Goal: Transaction & Acquisition: Purchase product/service

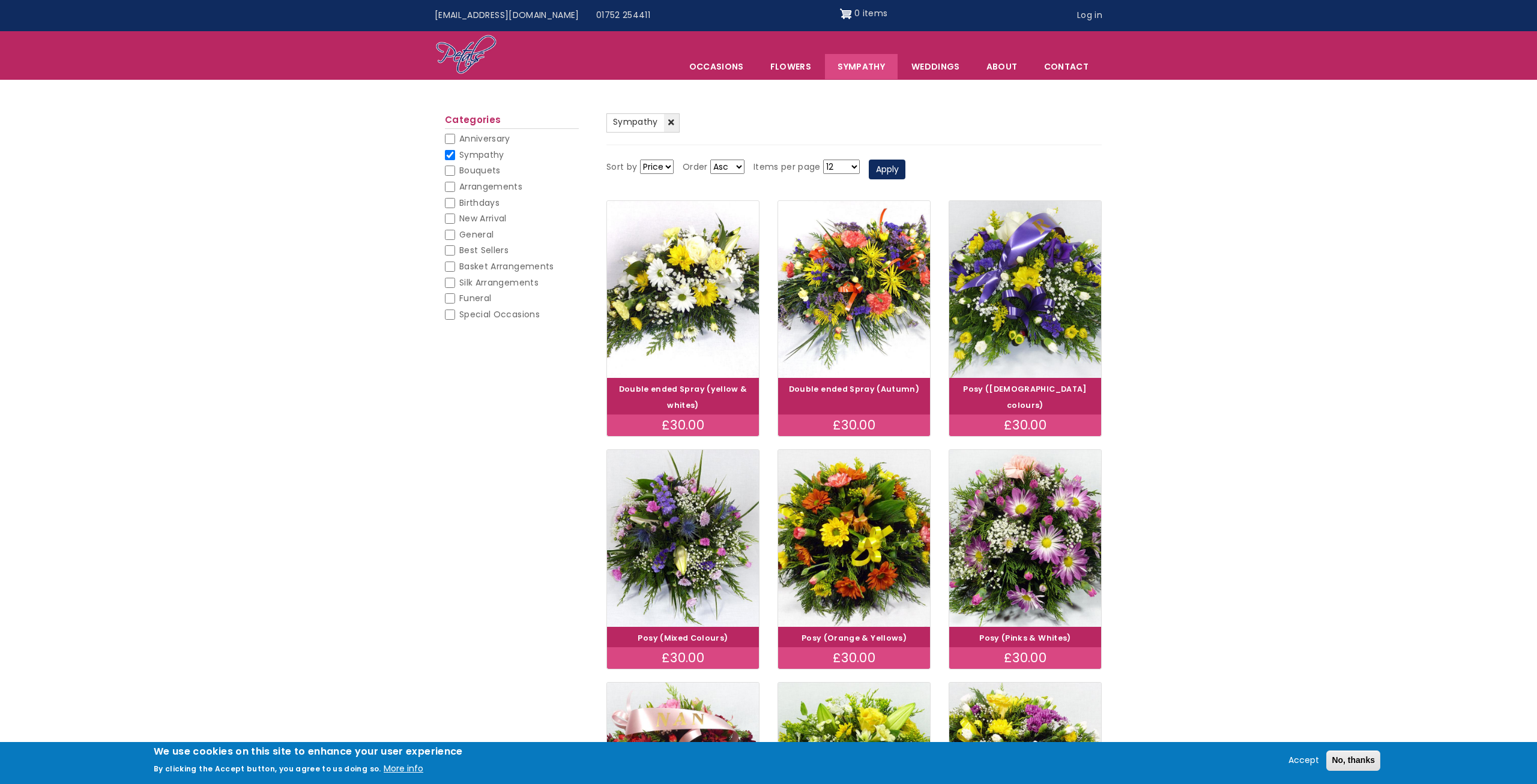
click at [452, 205] on input "Birthdays" at bounding box center [450, 203] width 10 height 10
checkbox input "false"
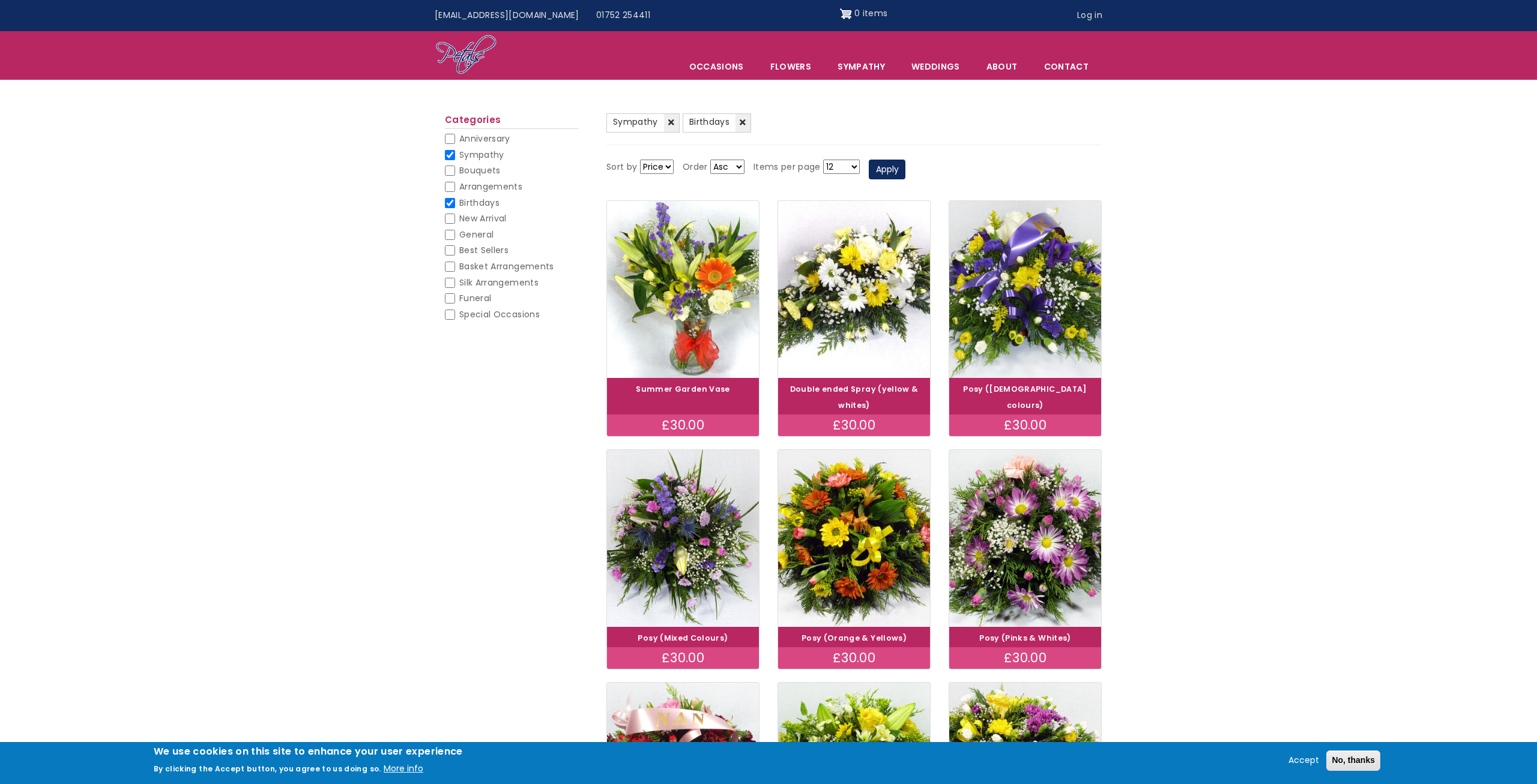
click at [453, 155] on input "Sympathy" at bounding box center [450, 155] width 10 height 10
checkbox input "false"
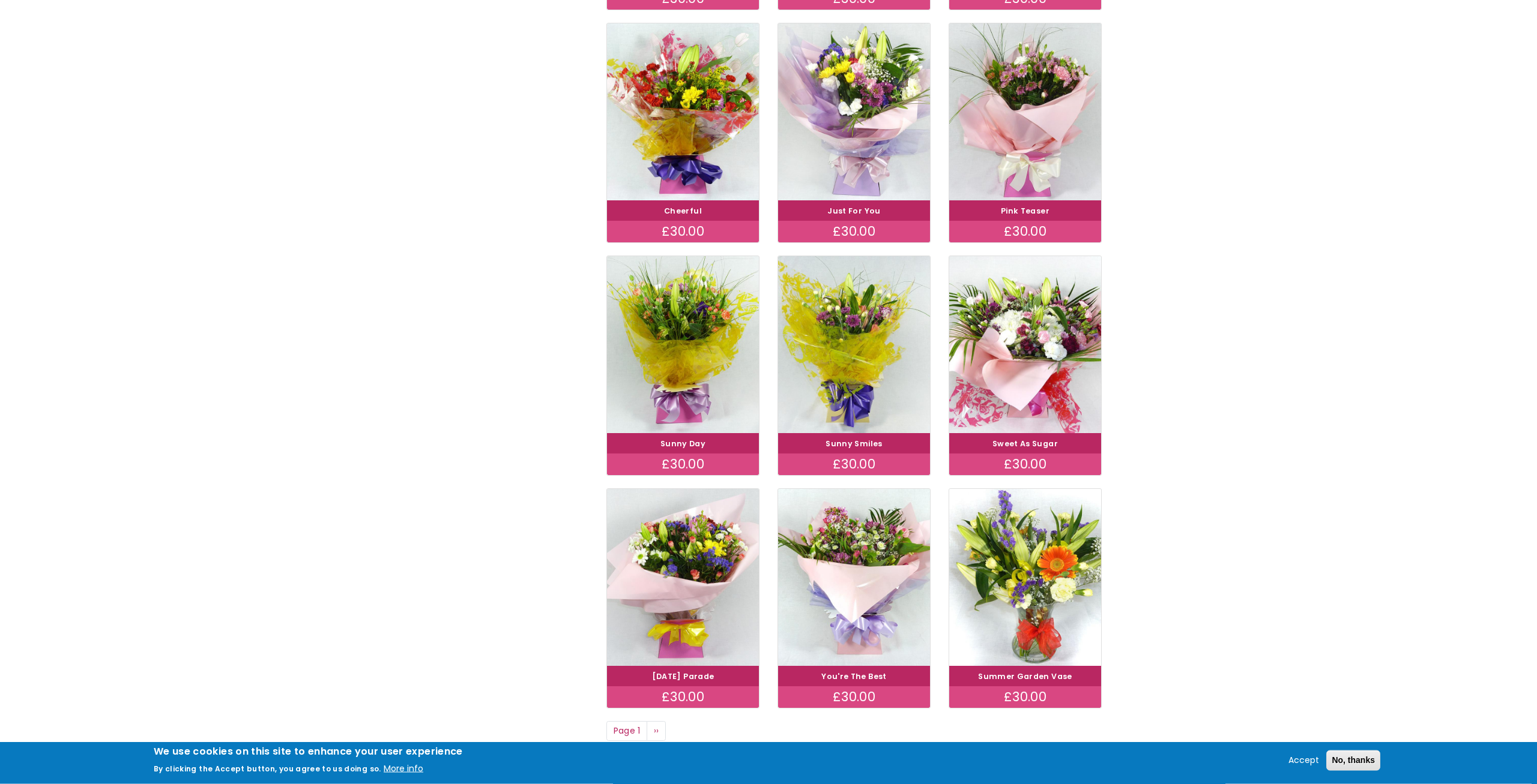
scroll to position [490, 0]
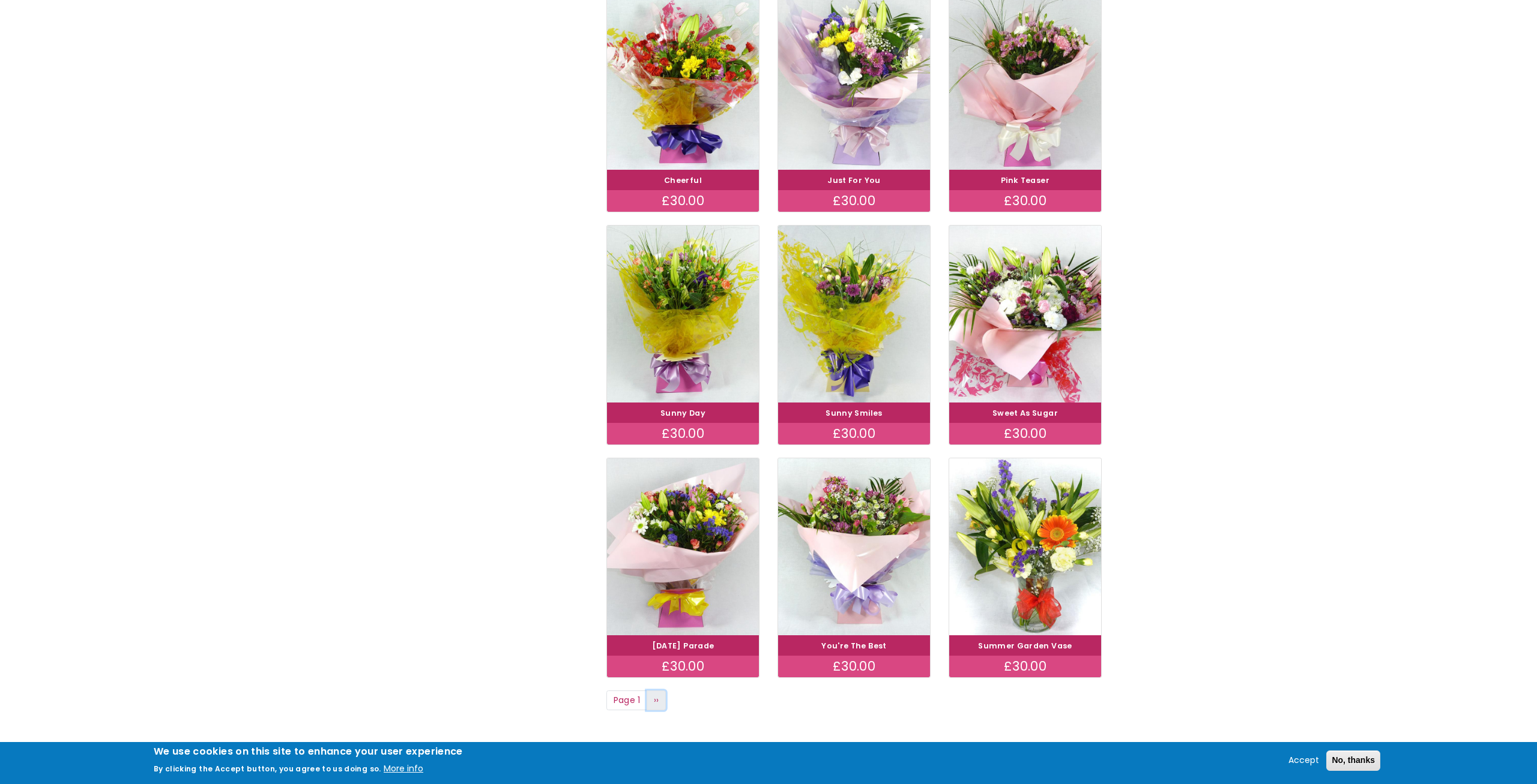
click at [653, 702] on link "Next page ››" at bounding box center [656, 701] width 19 height 21
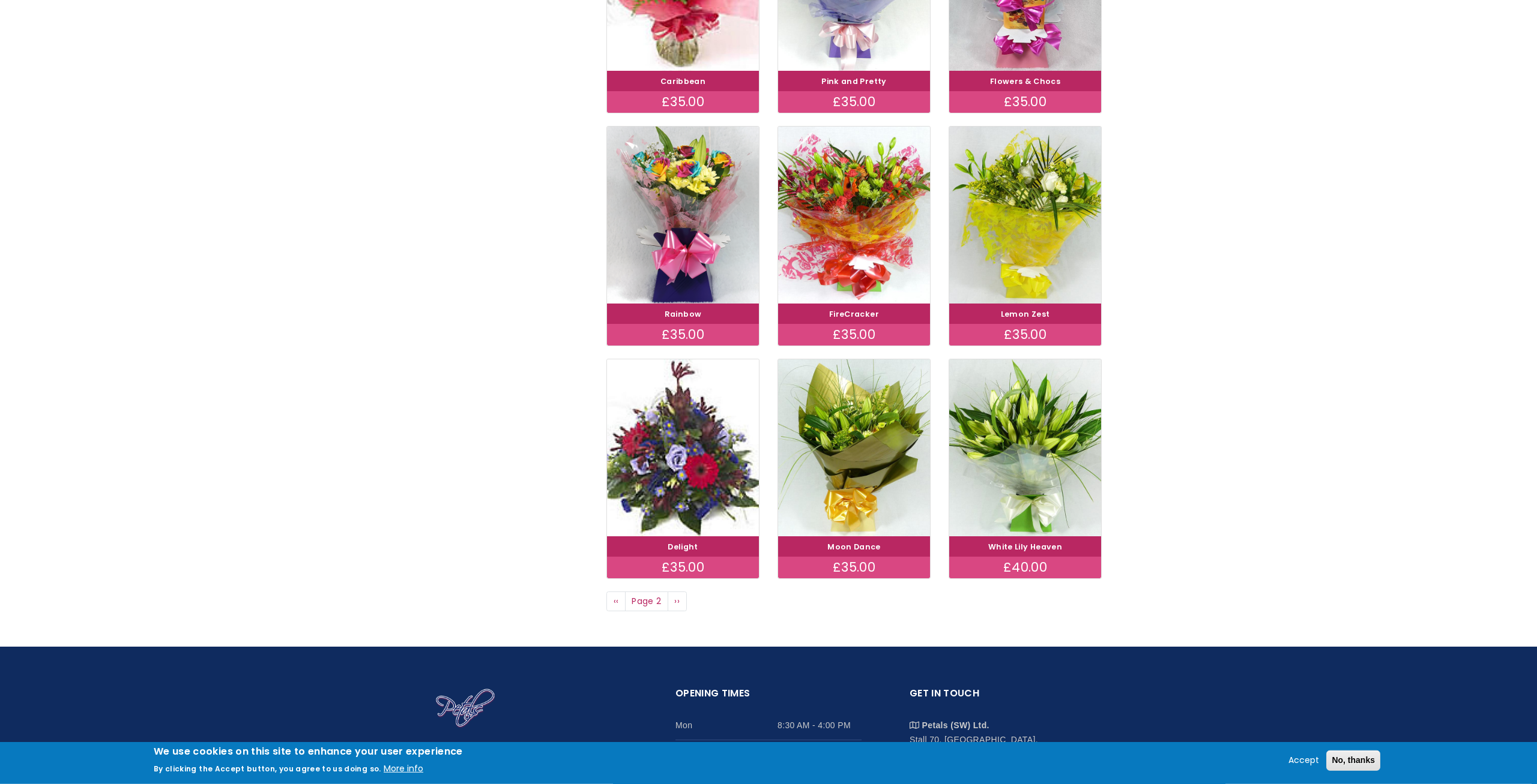
scroll to position [612, 0]
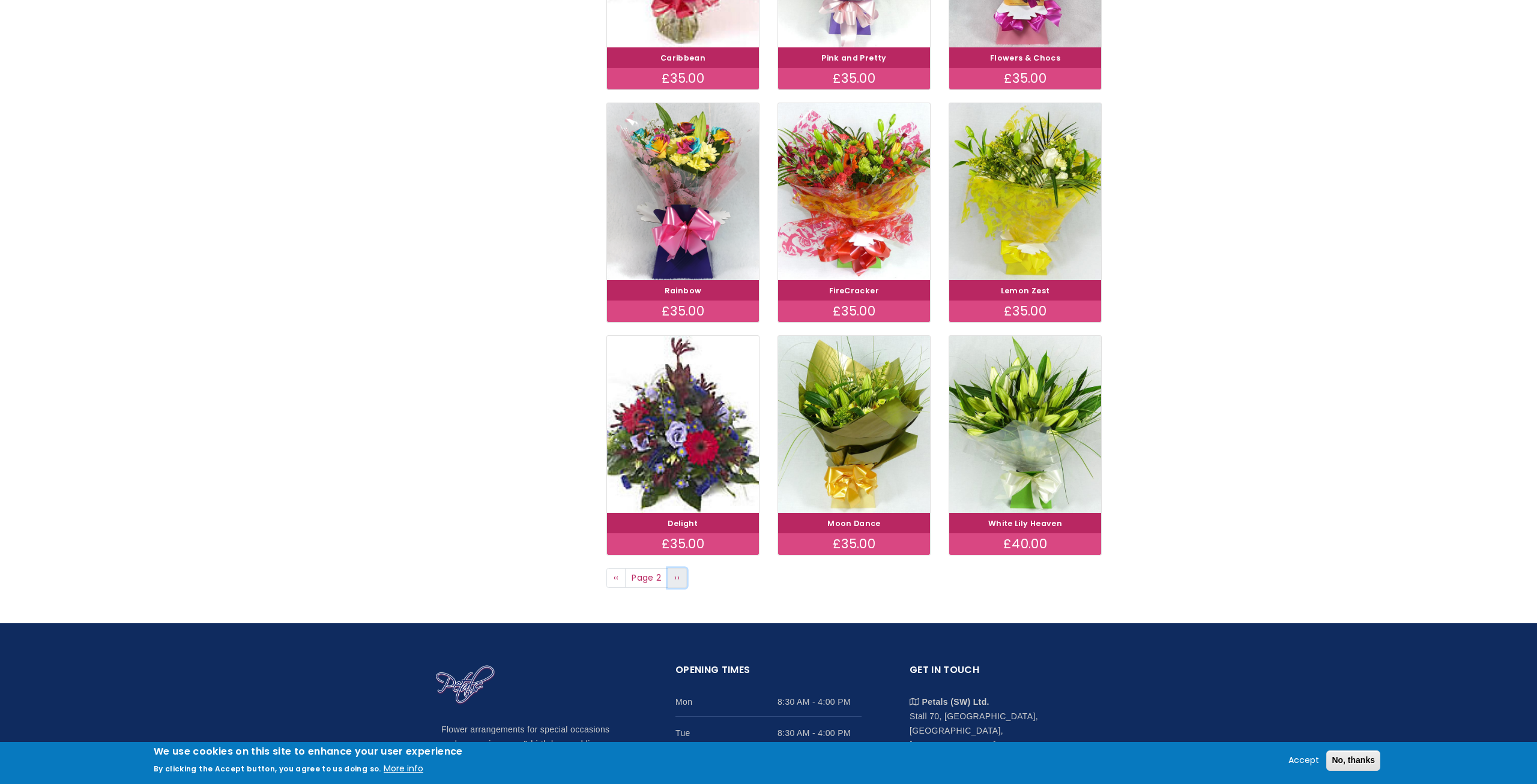
click at [677, 581] on span "››" at bounding box center [677, 577] width 5 height 12
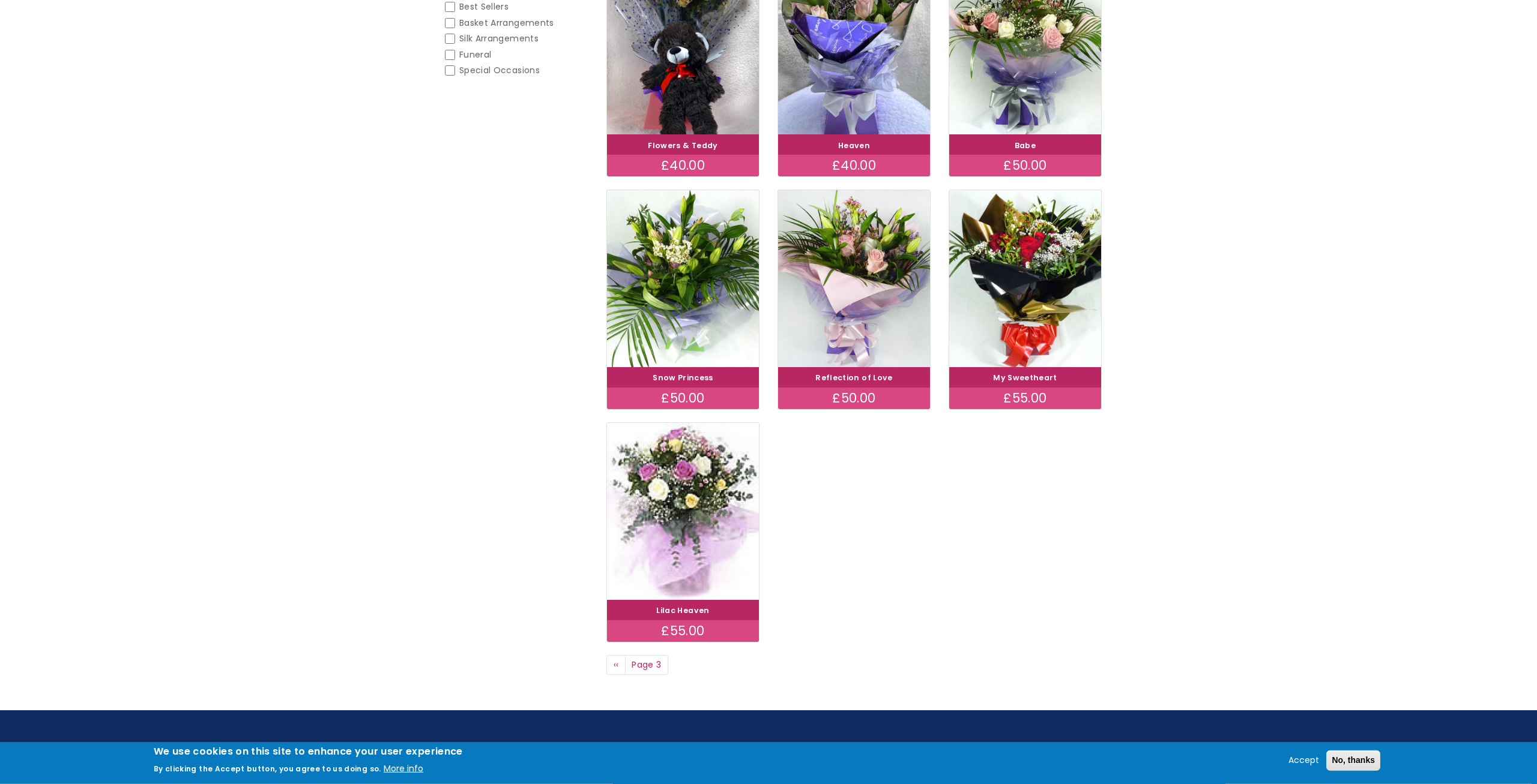
scroll to position [306, 0]
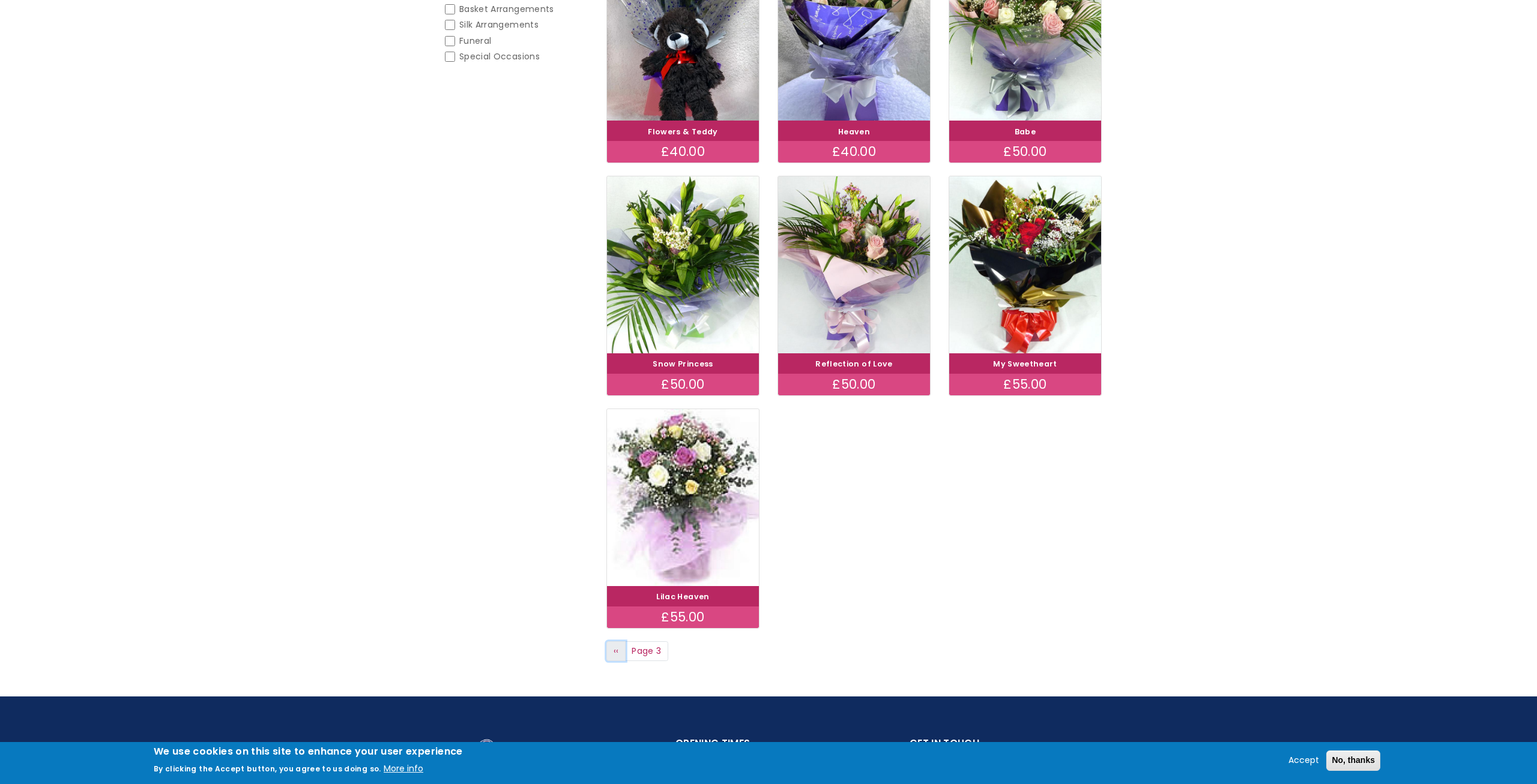
click at [615, 651] on span "‹‹" at bounding box center [617, 651] width 5 height 12
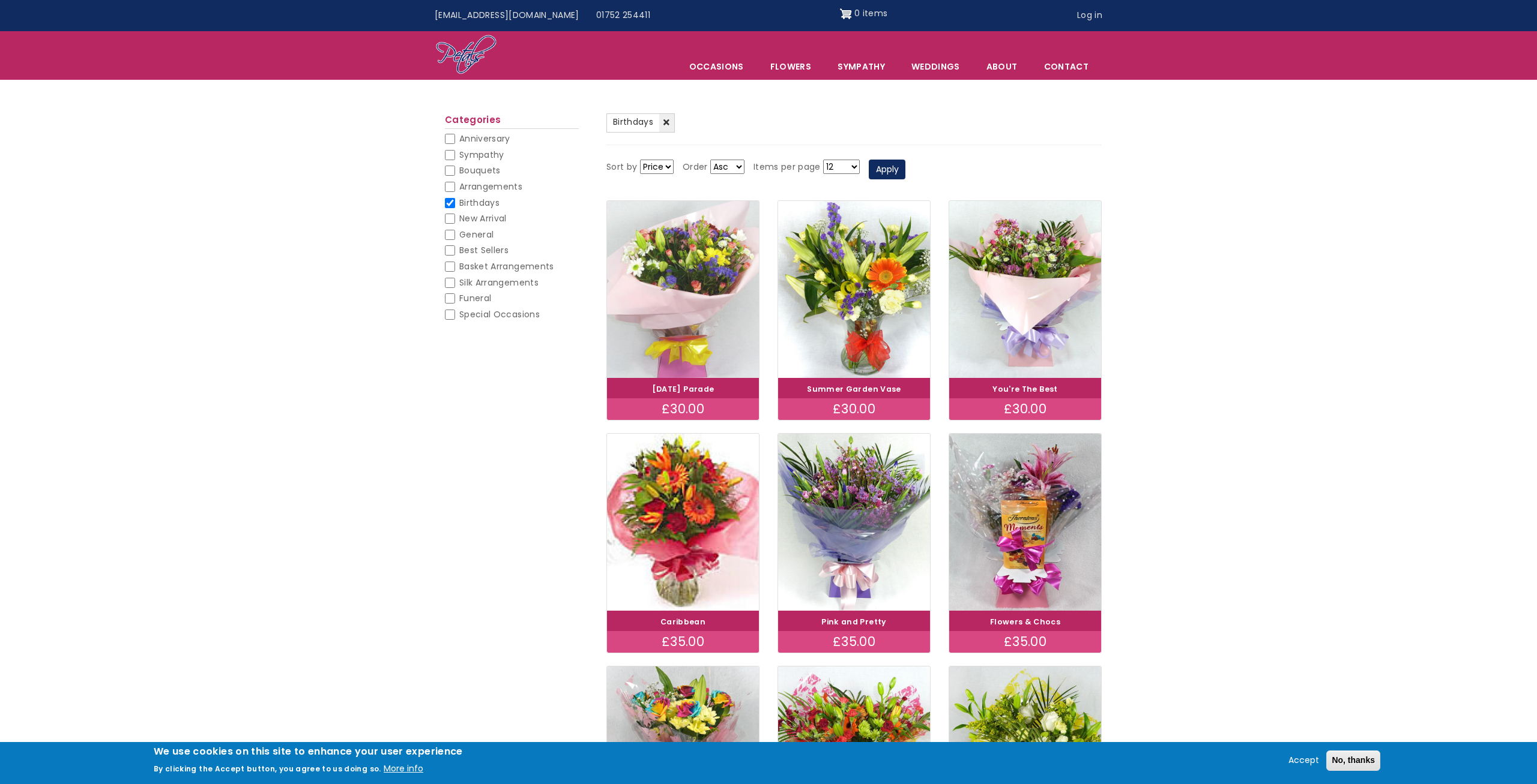
click at [696, 323] on img at bounding box center [683, 289] width 170 height 197
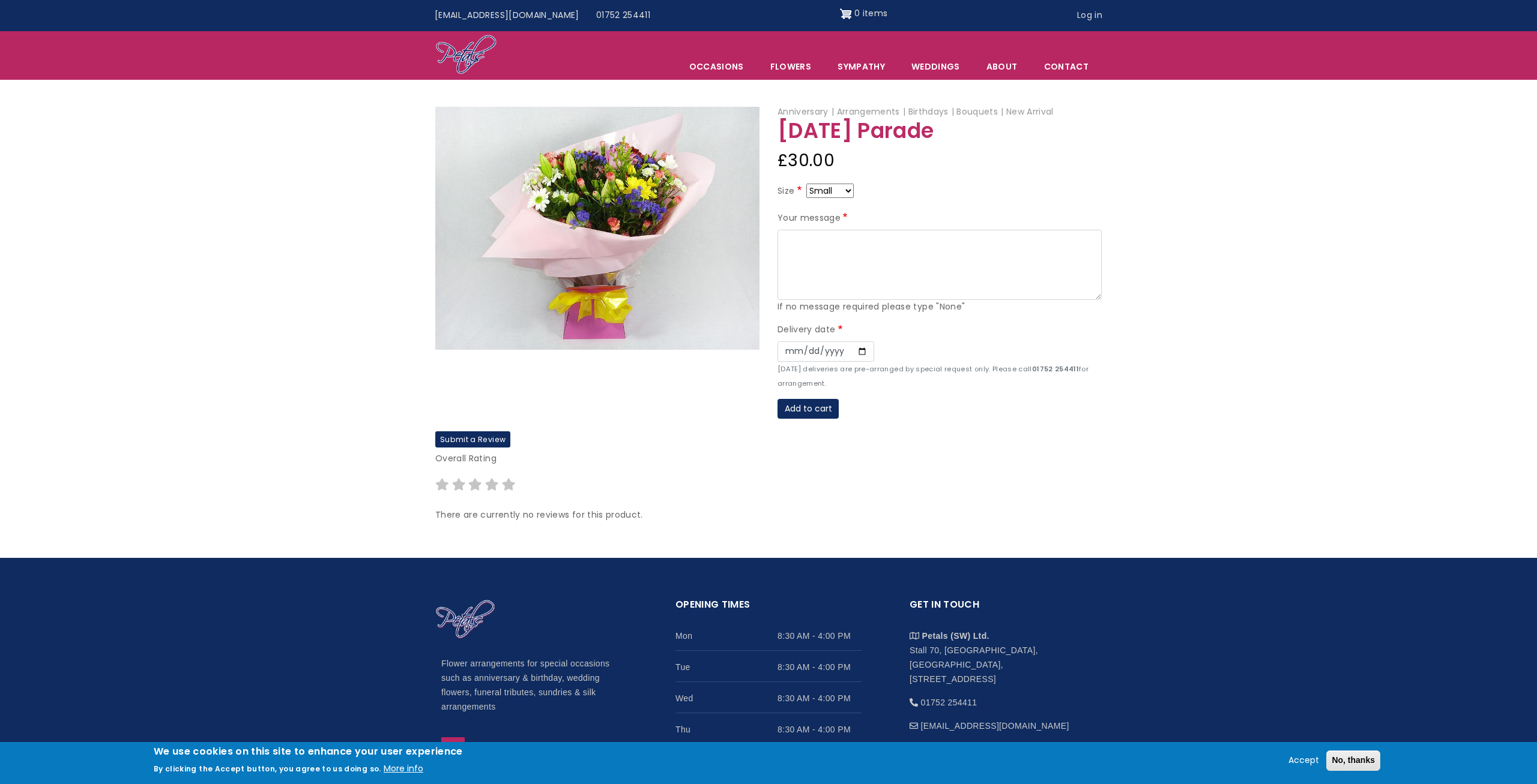
select select "9"
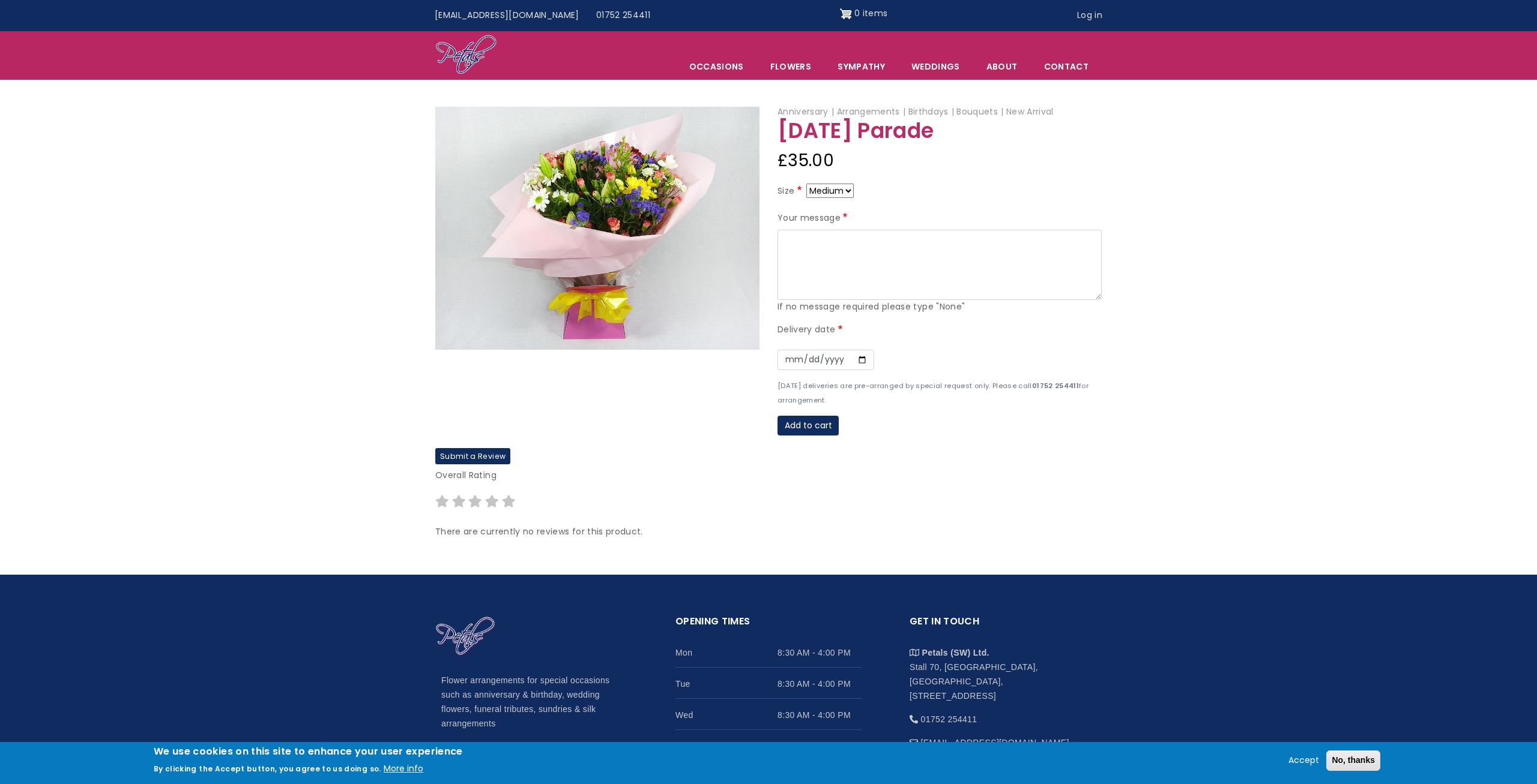
click at [806, 183] on select "Small Medium Large" at bounding box center [830, 190] width 47 height 14
select select "8"
click at [558, 225] on img at bounding box center [597, 228] width 324 height 243
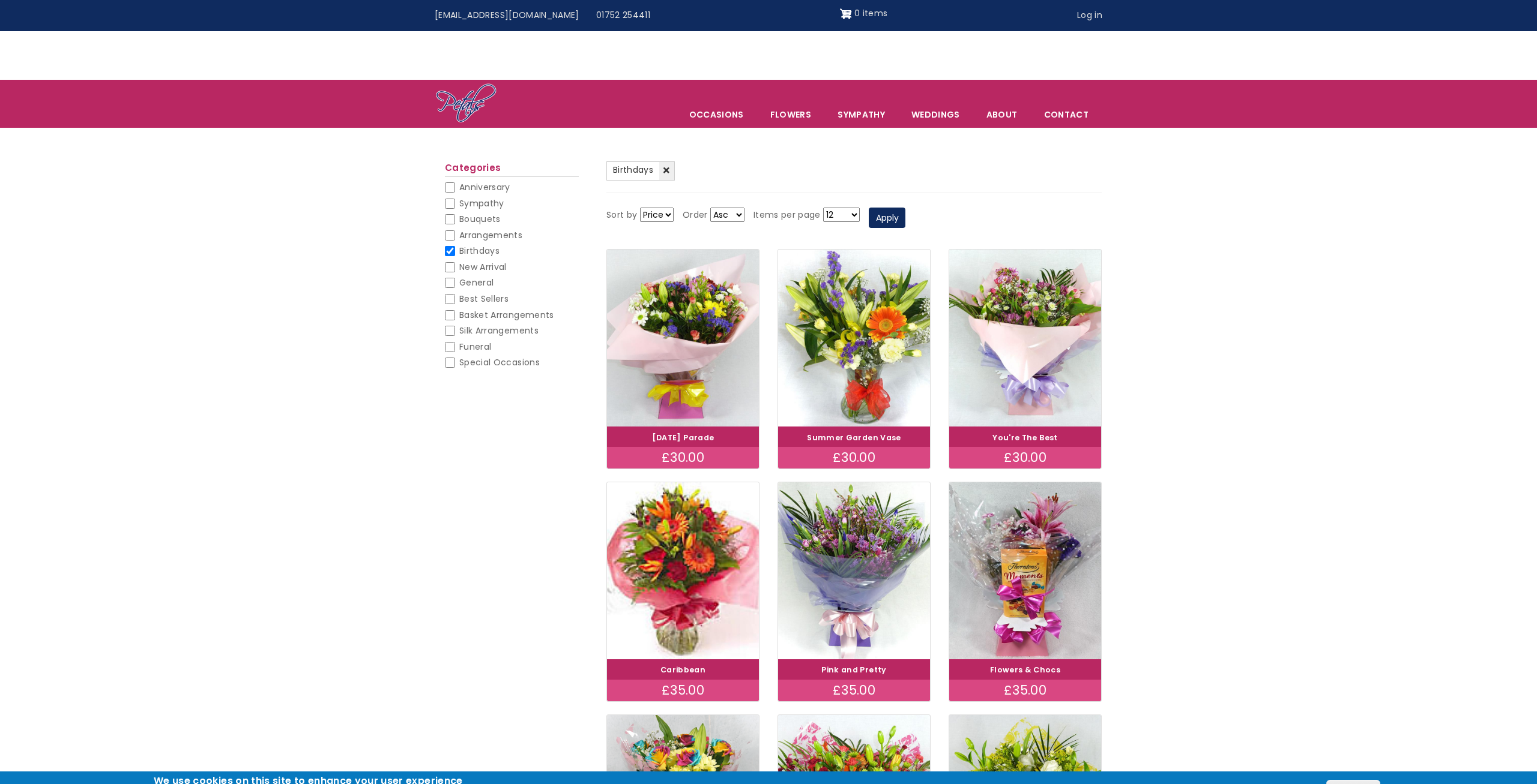
scroll to position [612, 0]
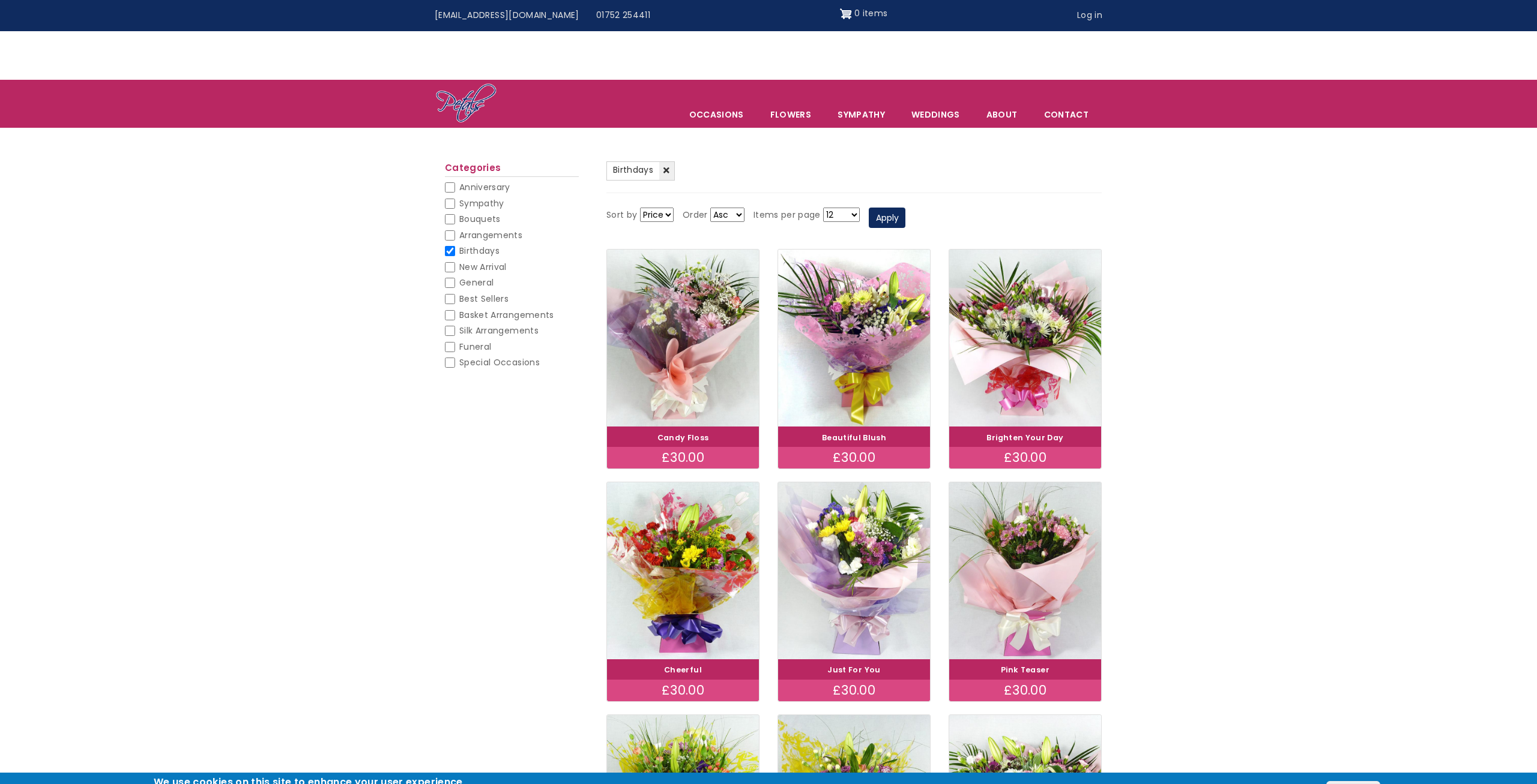
scroll to position [490, 0]
